Goal: Check status: Check status

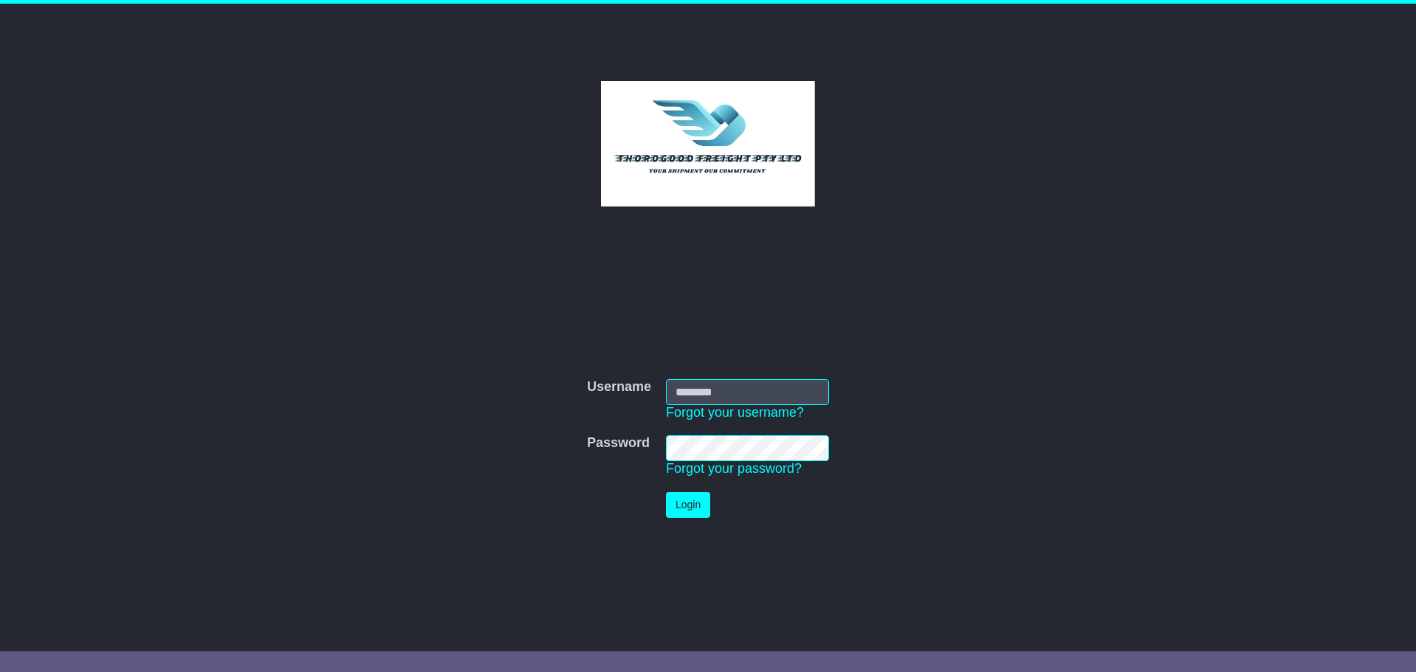
type input "***"
click at [681, 504] on button "Login" at bounding box center [688, 505] width 44 height 26
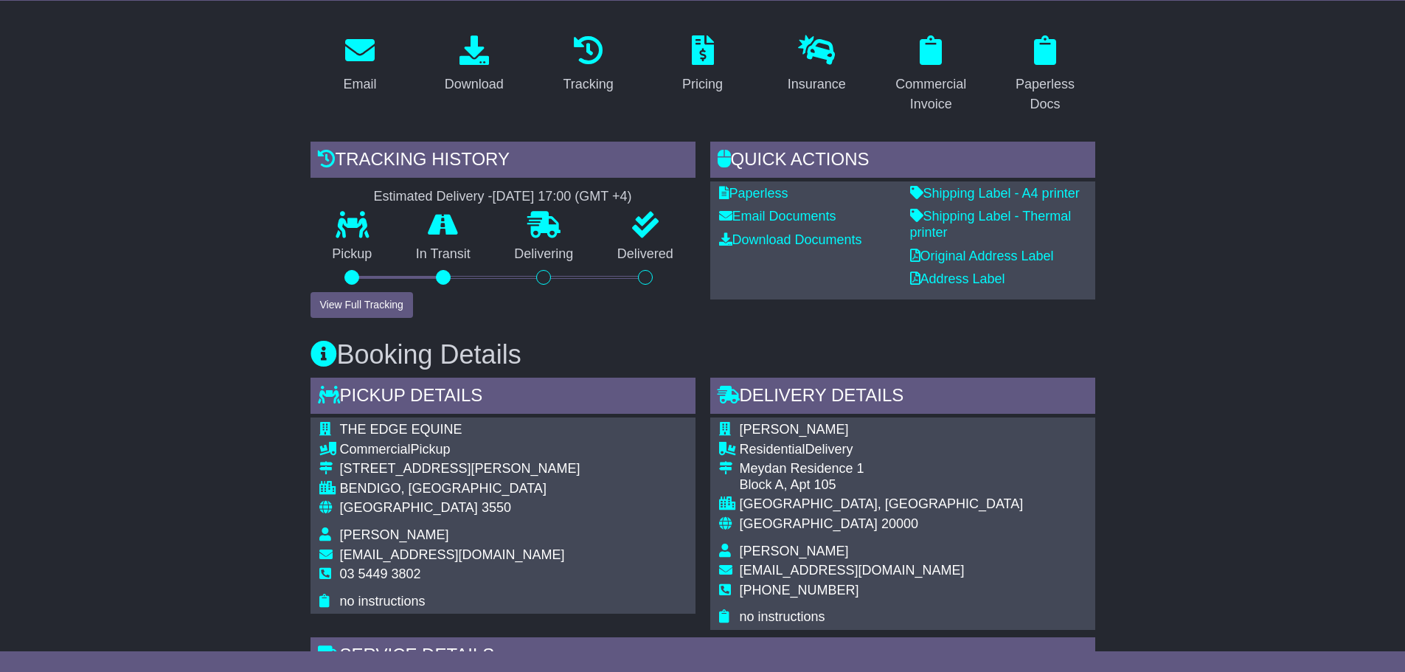
scroll to position [295, 0]
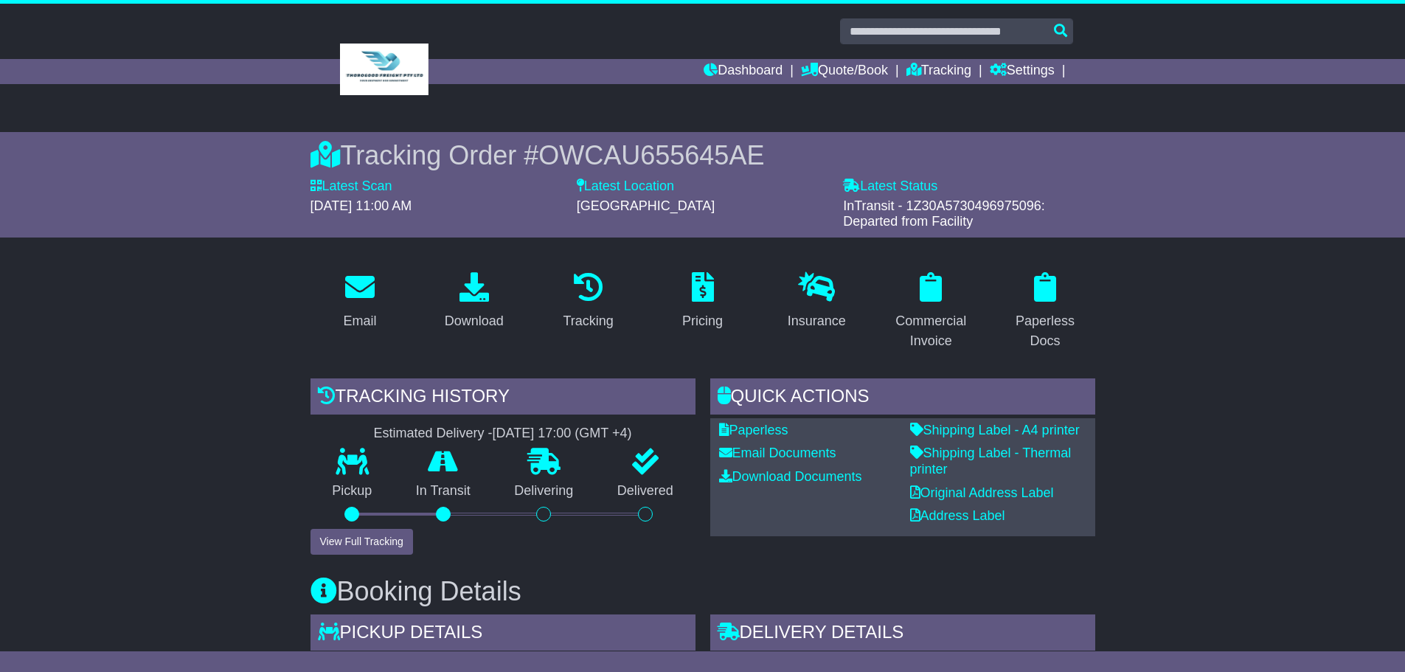
scroll to position [295, 0]
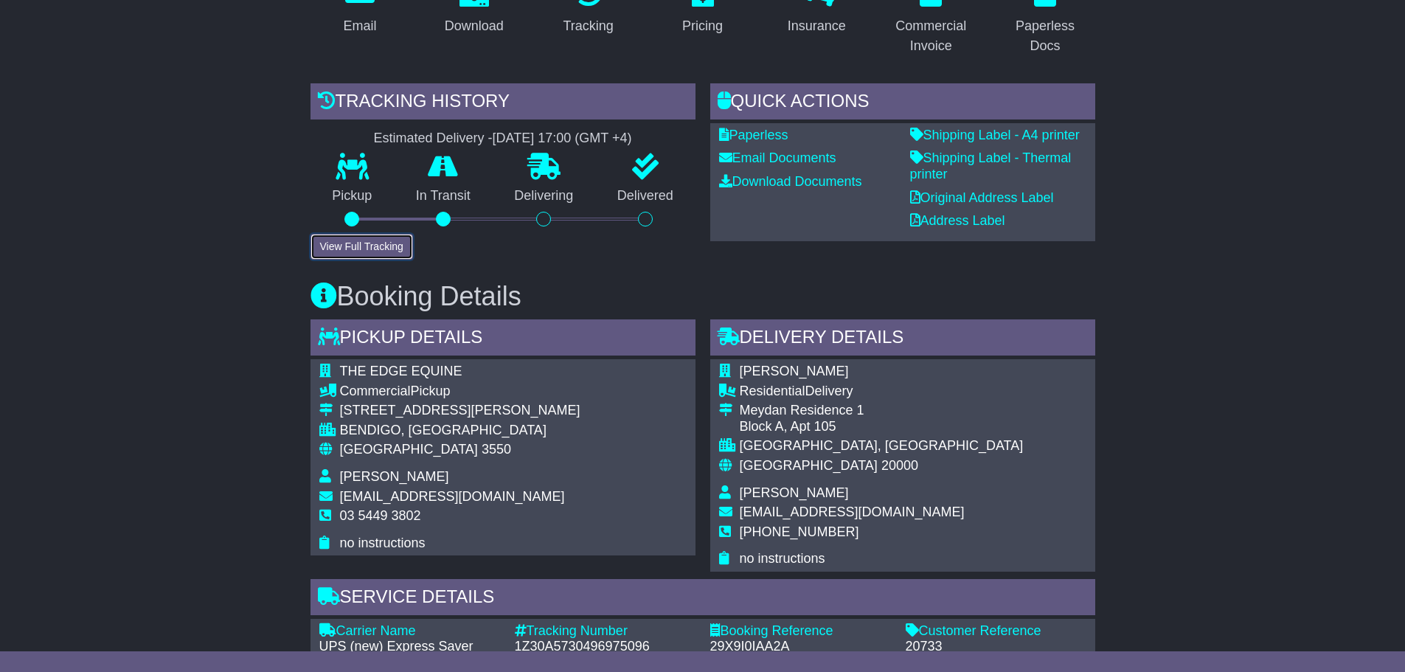
click at [373, 249] on button "View Full Tracking" at bounding box center [362, 247] width 103 height 26
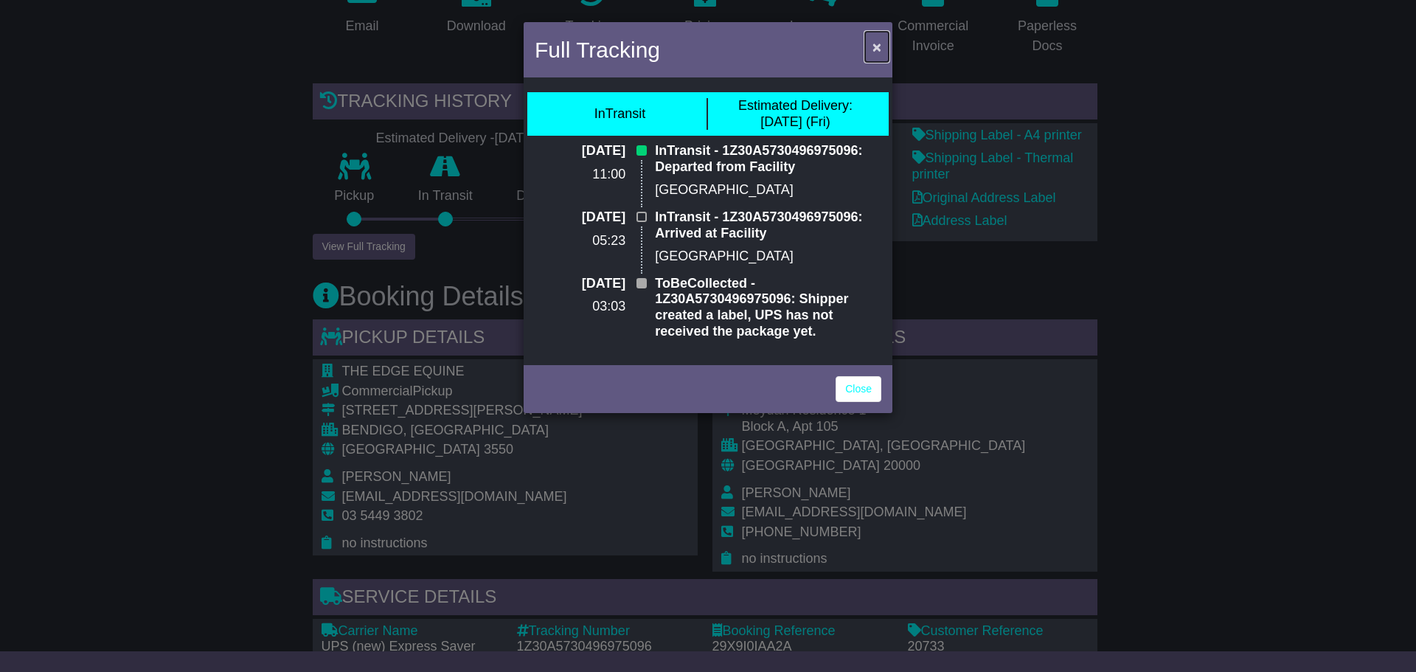
click at [881, 44] on span "×" at bounding box center [877, 46] width 9 height 17
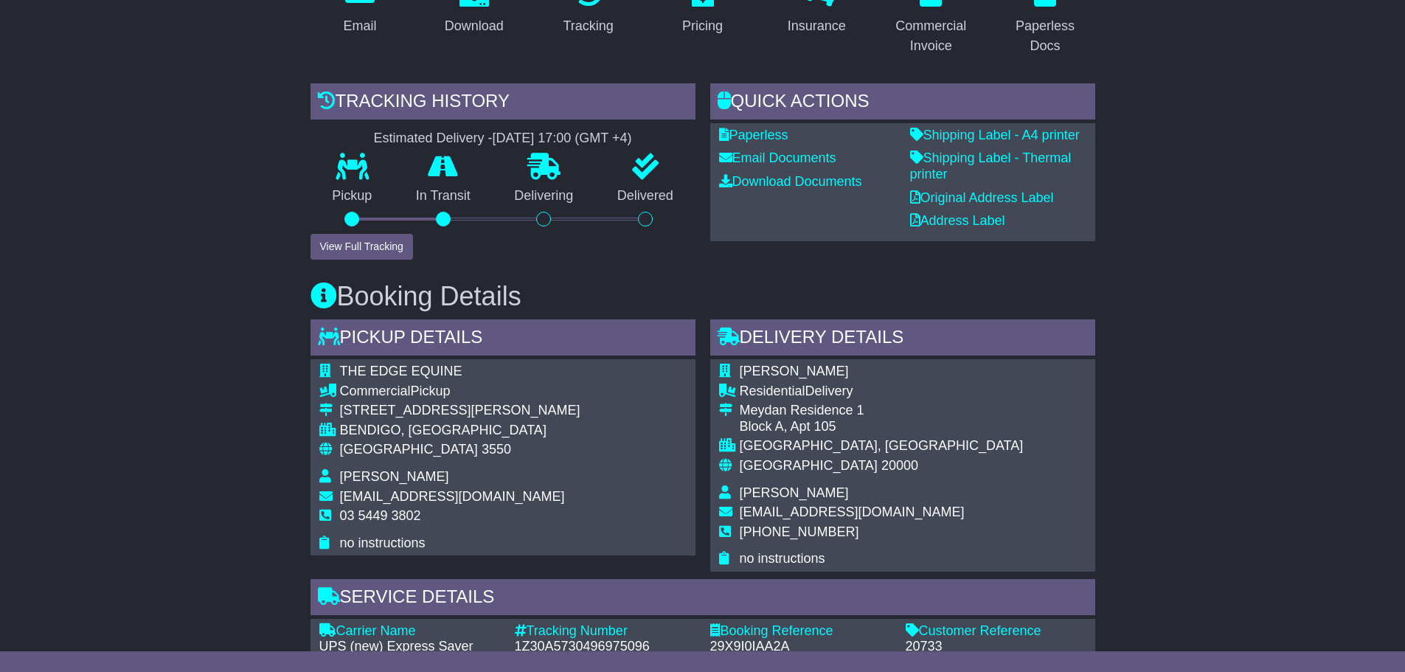
click at [1235, 274] on div "Email Download Tracking Pricing Insurance" at bounding box center [702, 627] width 1405 height 1325
